Goal: Information Seeking & Learning: Check status

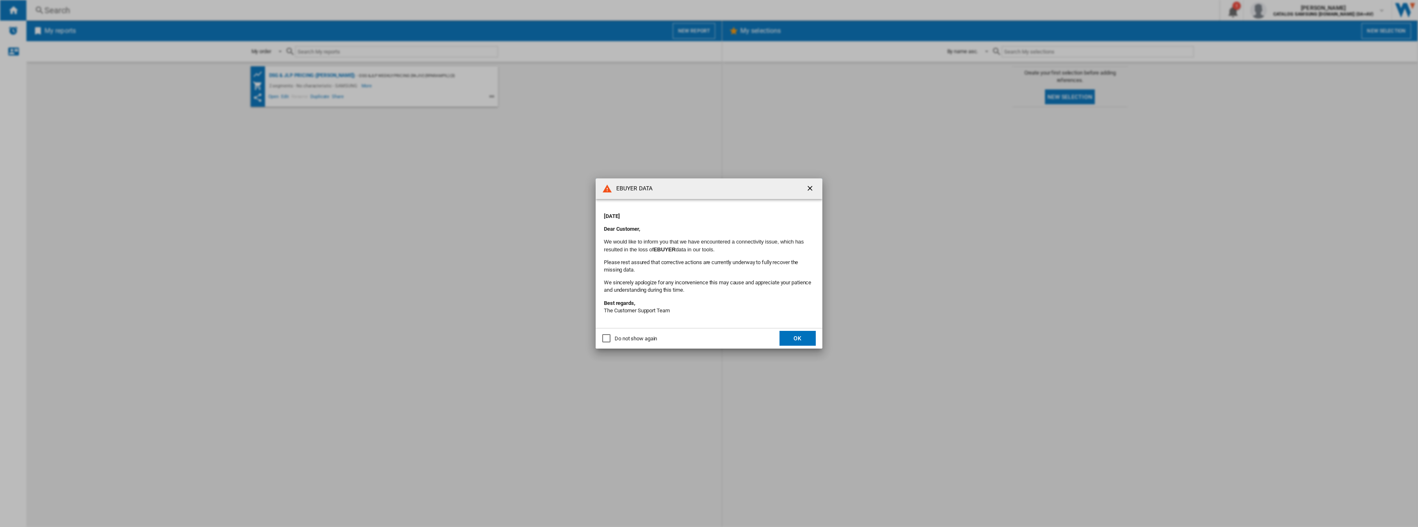
drag, startPoint x: 755, startPoint y: 190, endPoint x: 897, endPoint y: 156, distance: 146.4
click at [897, 156] on div "EBUYER DATA [DATE] Dear Customer, We would like to inform you that we have enco…" at bounding box center [709, 263] width 1418 height 527
click at [808, 188] on ng-md-icon "getI18NText('BUTTONS.CLOSE_DIALOG')" at bounding box center [811, 189] width 10 height 10
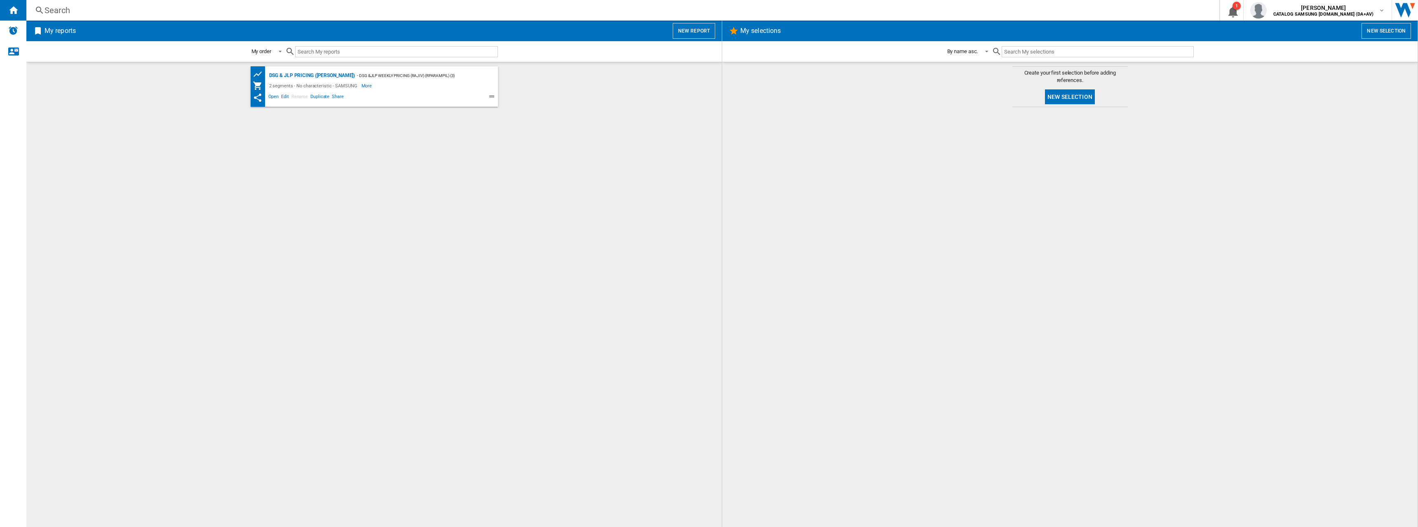
click at [102, 13] on div "Search" at bounding box center [621, 11] width 1153 height 12
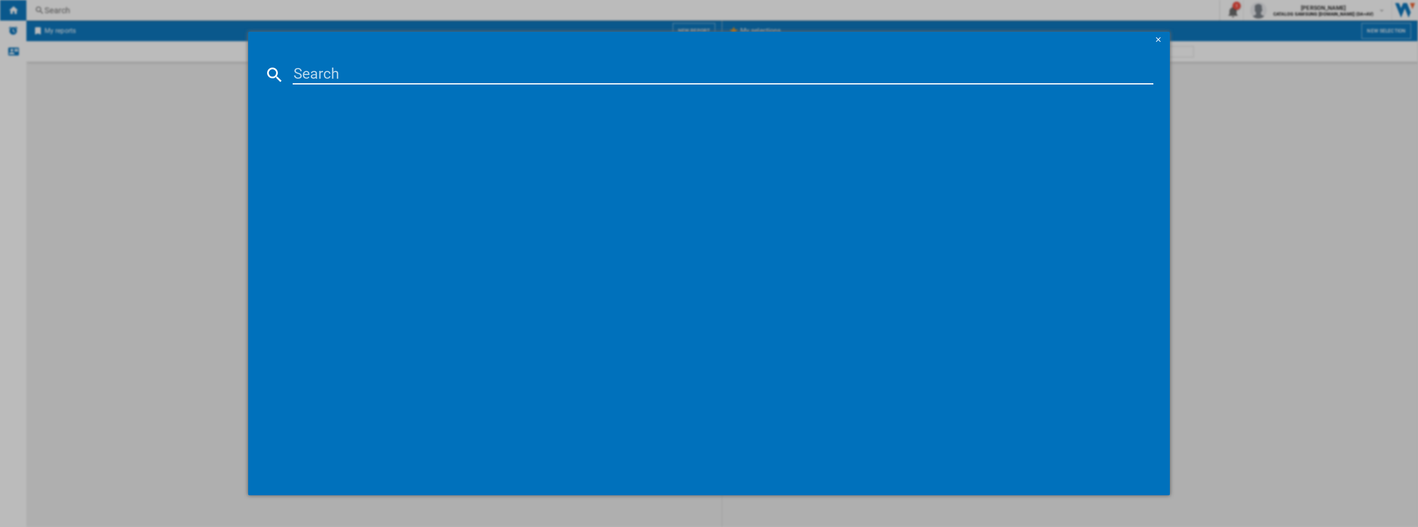
click at [395, 81] on input at bounding box center [723, 75] width 861 height 20
paste input "RS70F64KDFEU"
type input "RS70F64KDFEU"
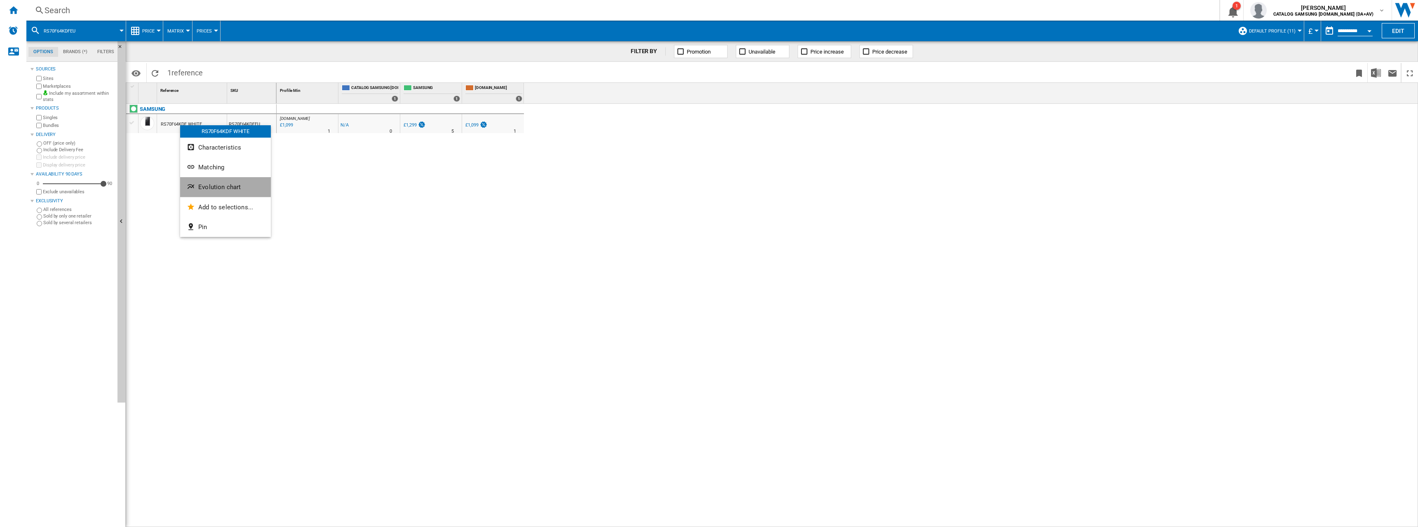
click at [211, 182] on button "Evolution chart" at bounding box center [225, 187] width 91 height 20
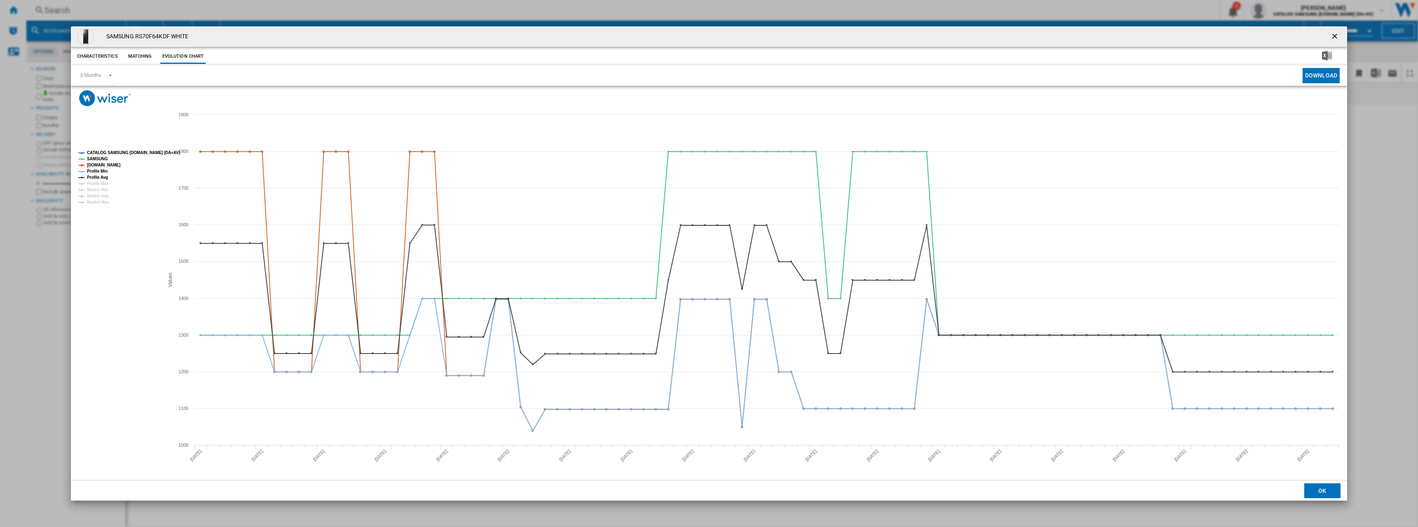
click at [1344, 37] on div "SAMSUNG RS70F64KDF WHITE" at bounding box center [709, 36] width 1276 height 21
click at [1340, 37] on ng-md-icon "getI18NText('BUTTONS.CLOSE_DIALOG')" at bounding box center [1336, 37] width 10 height 10
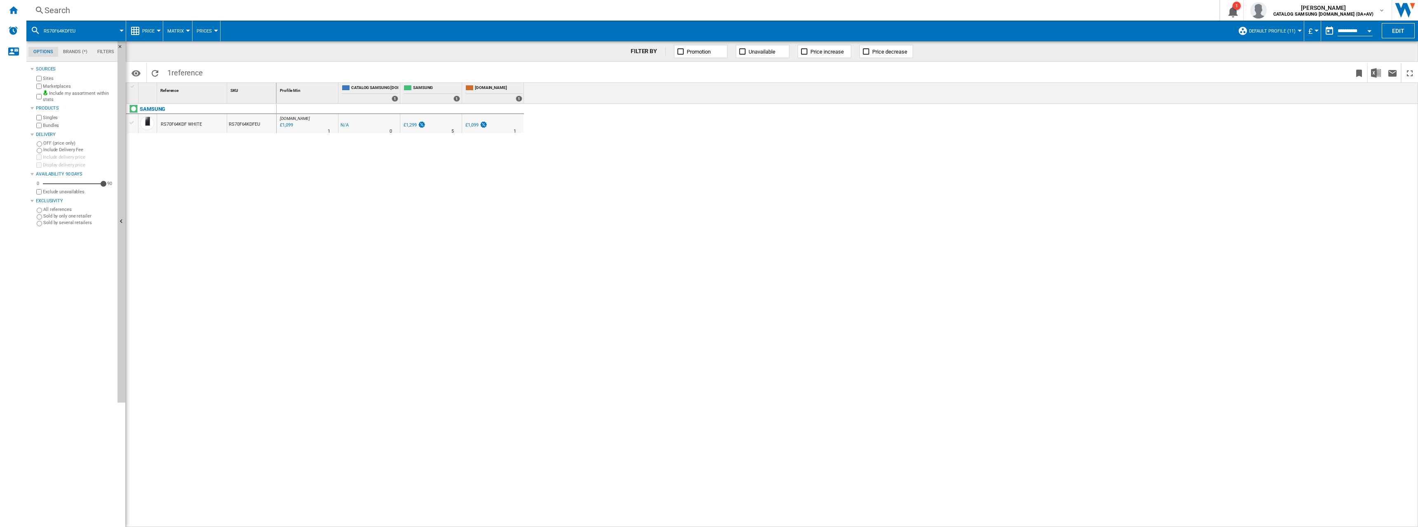
click at [1282, 28] on span "Default profile (11)" at bounding box center [1272, 30] width 47 height 5
click at [1249, 67] on div "ALL (29)" at bounding box center [1248, 65] width 8 height 8
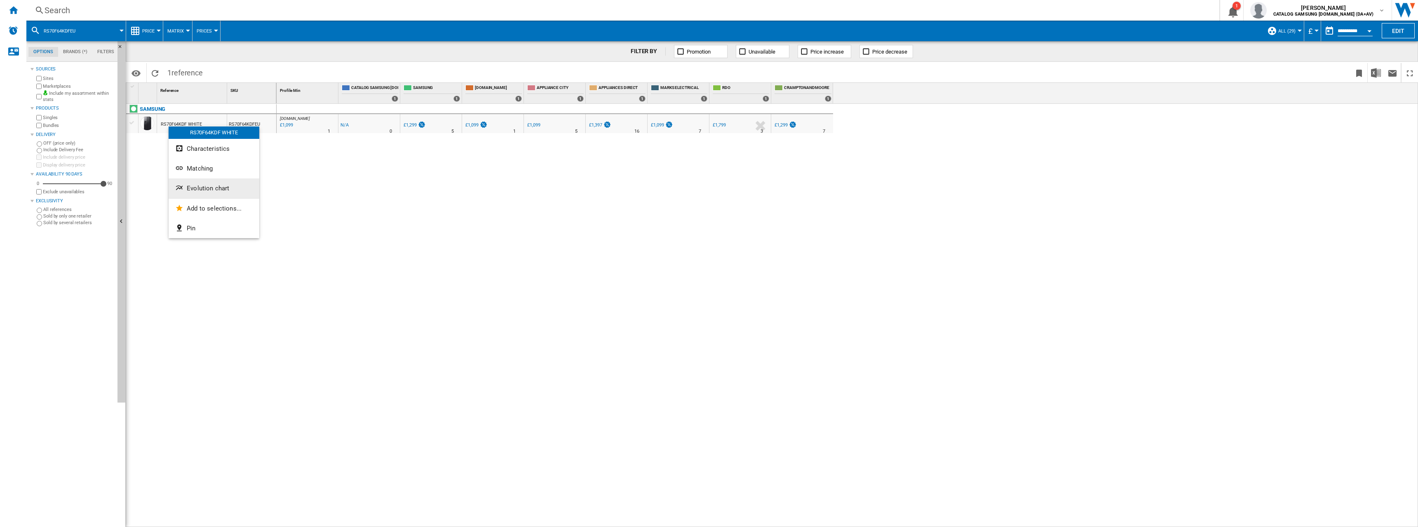
click at [208, 185] on span "Evolution chart" at bounding box center [208, 188] width 42 height 7
